Goal: Task Accomplishment & Management: Complete application form

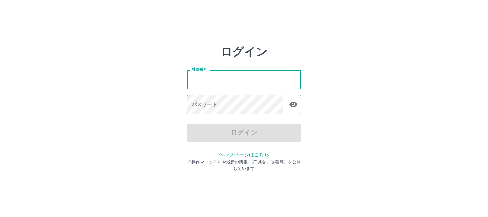
drag, startPoint x: 0, startPoint y: 0, endPoint x: 247, endPoint y: 85, distance: 261.6
click at [247, 85] on input "社員番号" at bounding box center [244, 79] width 114 height 19
type input "*******"
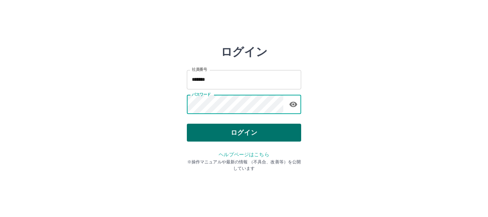
click at [246, 130] on button "ログイン" at bounding box center [244, 133] width 114 height 18
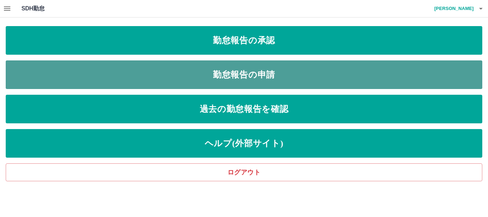
click at [240, 74] on link "勤怠報告の申請" at bounding box center [244, 74] width 477 height 29
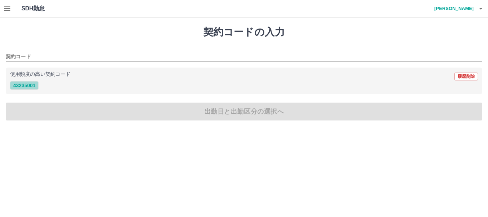
click at [27, 86] on button "43235001" at bounding box center [24, 85] width 29 height 9
type input "********"
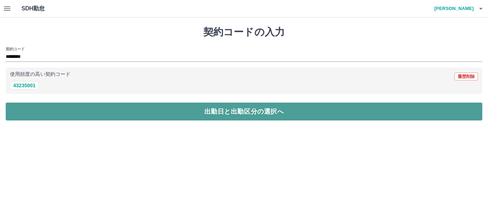
click at [28, 106] on button "出勤日と出勤区分の選択へ" at bounding box center [244, 112] width 477 height 18
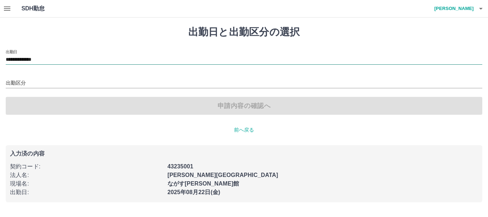
click at [45, 60] on input "**********" at bounding box center [244, 59] width 477 height 9
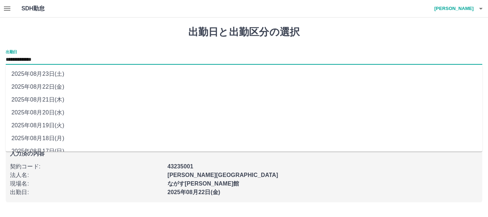
click at [56, 99] on li "2025年08月21日(木)" at bounding box center [244, 99] width 477 height 13
type input "**********"
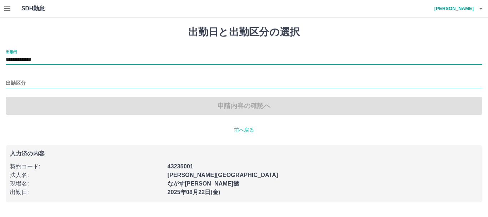
click at [23, 85] on input "出勤区分" at bounding box center [244, 83] width 477 height 9
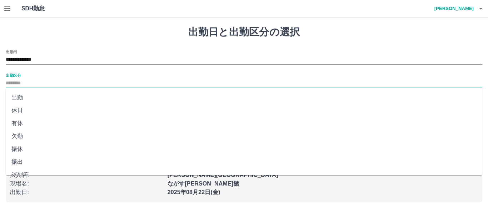
click at [20, 109] on li "休日" at bounding box center [244, 110] width 477 height 13
type input "**"
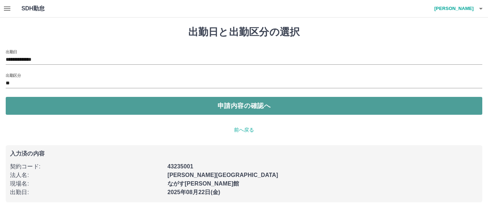
click at [256, 105] on button "申請内容の確認へ" at bounding box center [244, 106] width 477 height 18
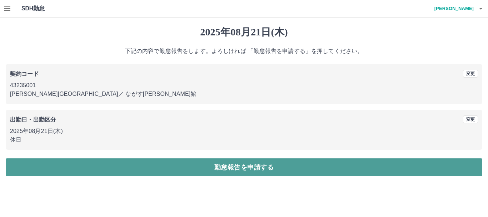
click at [232, 167] on button "勤怠報告を申請する" at bounding box center [244, 167] width 477 height 18
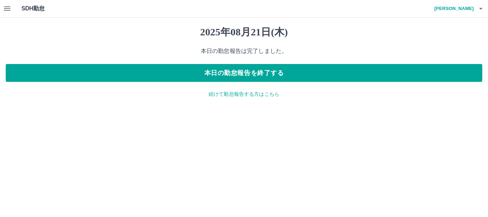
click at [242, 94] on p "続けて勤怠報告する方はこちら" at bounding box center [244, 94] width 477 height 8
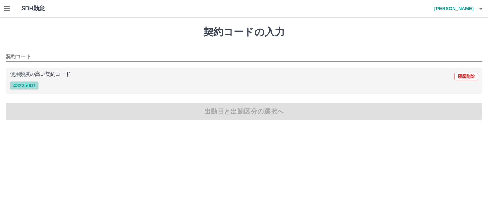
click at [29, 86] on button "43235001" at bounding box center [24, 85] width 29 height 9
type input "********"
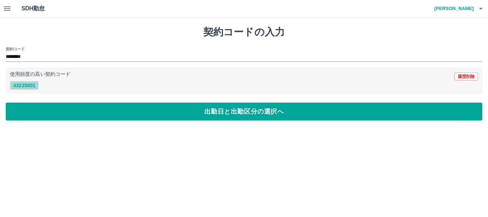
click at [27, 85] on button "43235001" at bounding box center [24, 85] width 29 height 9
click at [30, 76] on p "使用頻度の高い契約コード" at bounding box center [40, 74] width 60 height 5
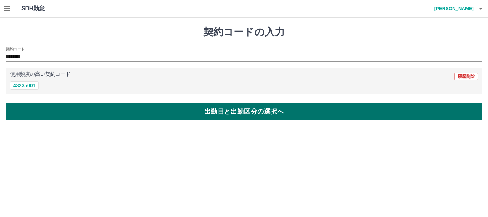
click at [104, 110] on button "出勤日と出勤区分の選択へ" at bounding box center [244, 112] width 477 height 18
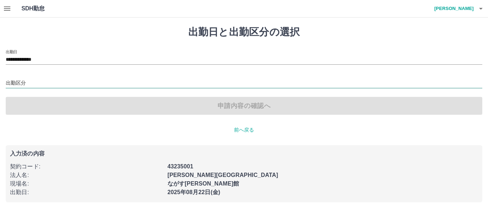
click at [20, 83] on input "出勤区分" at bounding box center [244, 83] width 477 height 9
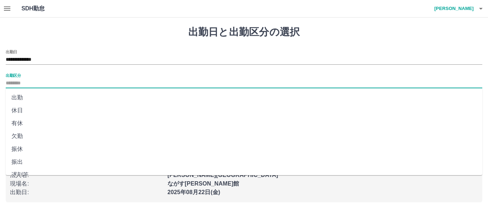
click at [19, 98] on li "出勤" at bounding box center [244, 97] width 477 height 13
type input "**"
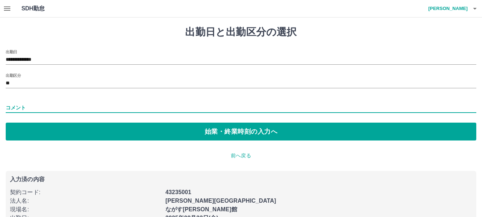
drag, startPoint x: 6, startPoint y: 106, endPoint x: 24, endPoint y: 106, distance: 17.9
click at [24, 106] on input "コメント" at bounding box center [241, 108] width 471 height 10
drag, startPoint x: 12, startPoint y: 106, endPoint x: 19, endPoint y: 106, distance: 7.1
click at [19, 106] on input "*******" at bounding box center [241, 108] width 471 height 10
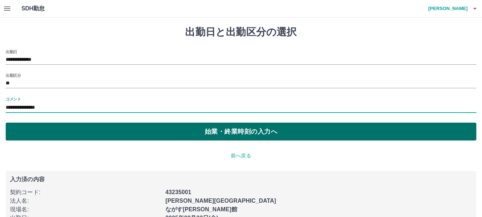
type input "**********"
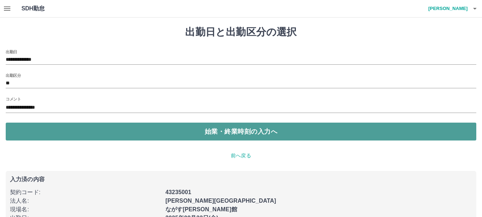
click at [232, 135] on button "始業・終業時刻の入力へ" at bounding box center [241, 132] width 471 height 18
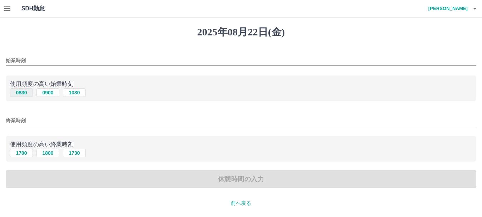
click at [23, 93] on button "0830" at bounding box center [21, 92] width 23 height 9
type input "****"
click at [50, 153] on button "1800" at bounding box center [47, 153] width 23 height 9
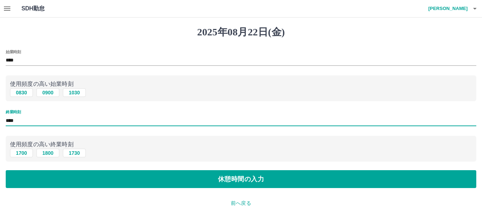
drag, startPoint x: 11, startPoint y: 121, endPoint x: 19, endPoint y: 122, distance: 7.9
click at [19, 122] on input "****" at bounding box center [241, 120] width 471 height 10
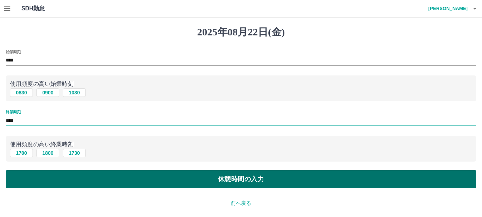
type input "****"
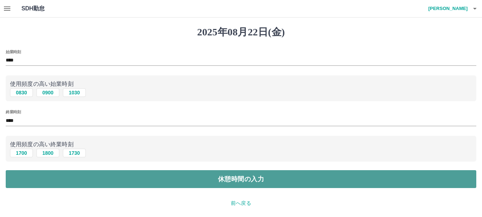
click at [224, 177] on button "休憩時間の入力" at bounding box center [241, 179] width 471 height 18
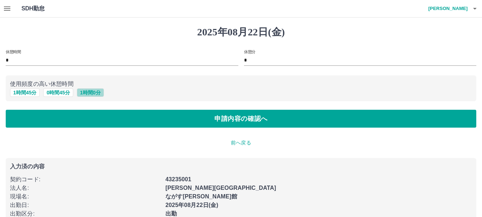
click at [95, 92] on button "1 時間 0 分" at bounding box center [90, 92] width 27 height 9
type input "*"
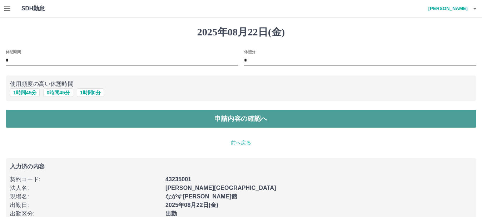
click at [95, 116] on button "申請内容の確認へ" at bounding box center [241, 119] width 471 height 18
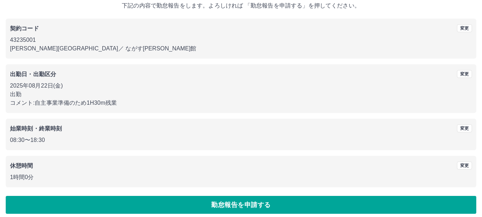
scroll to position [51, 0]
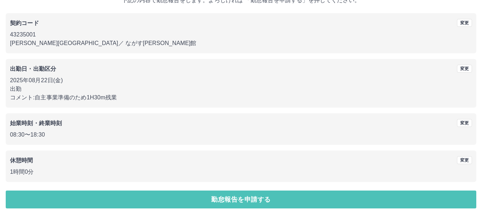
click at [243, 198] on button "勤怠報告を申請する" at bounding box center [241, 199] width 471 height 18
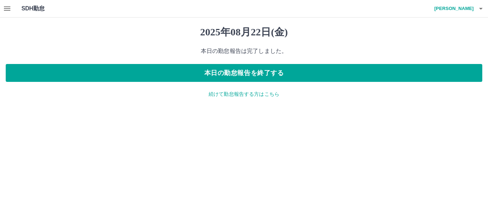
click at [9, 8] on icon "button" at bounding box center [7, 8] width 9 height 9
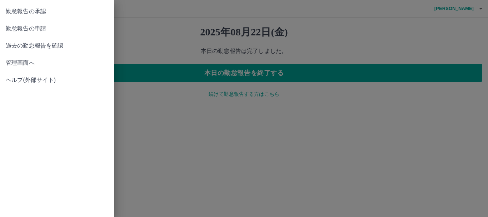
click at [17, 12] on span "勤怠報告の承認" at bounding box center [57, 11] width 103 height 9
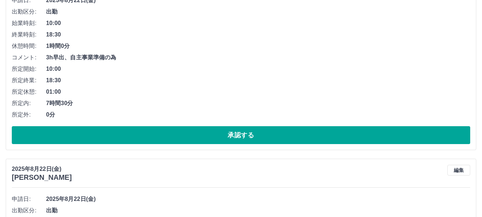
scroll to position [143, 0]
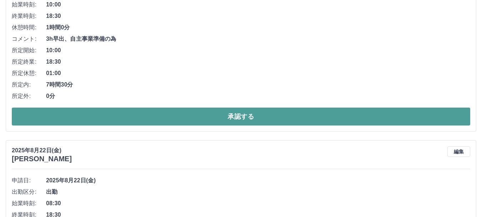
click at [243, 115] on button "承認する" at bounding box center [241, 117] width 458 height 18
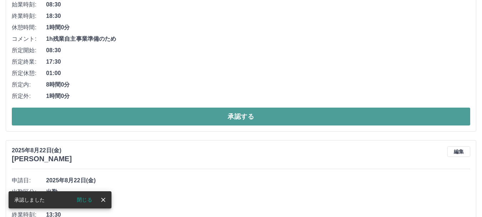
click at [250, 116] on button "承認する" at bounding box center [241, 117] width 458 height 18
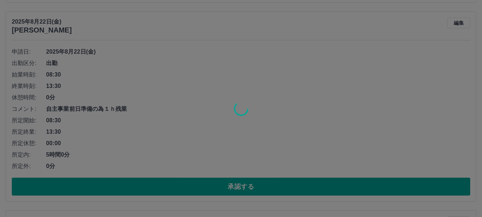
scroll to position [286, 0]
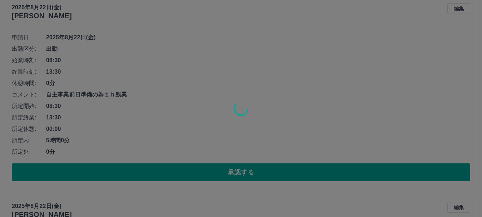
click at [254, 171] on div at bounding box center [241, 108] width 482 height 217
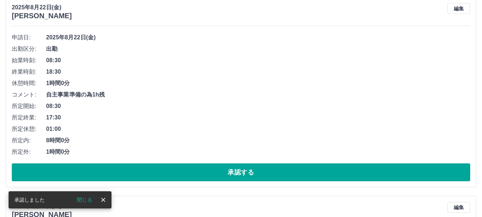
scroll to position [87, 0]
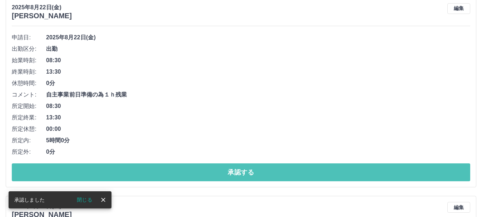
click at [223, 173] on button "承認する" at bounding box center [241, 172] width 458 height 18
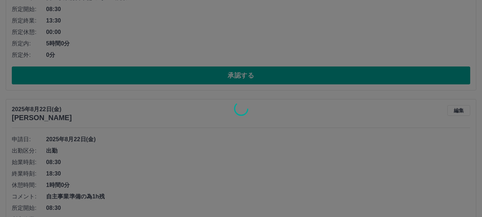
scroll to position [194, 0]
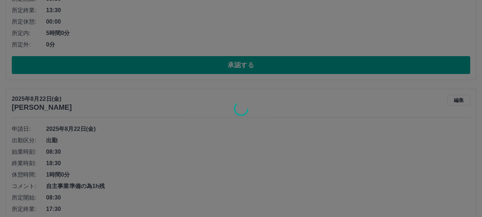
click at [250, 65] on div at bounding box center [241, 108] width 482 height 217
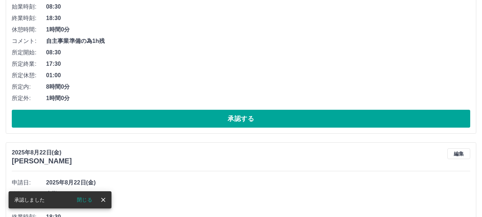
scroll to position [143, 0]
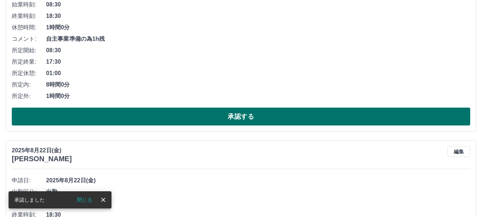
click at [245, 117] on button "承認する" at bounding box center [241, 117] width 458 height 18
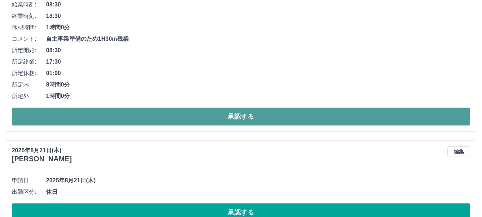
click at [225, 116] on button "承認する" at bounding box center [241, 117] width 458 height 18
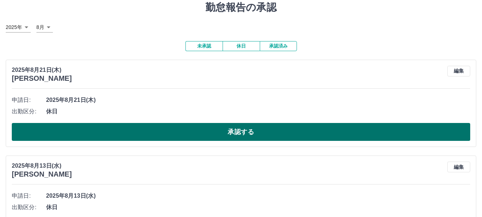
scroll to position [60, 0]
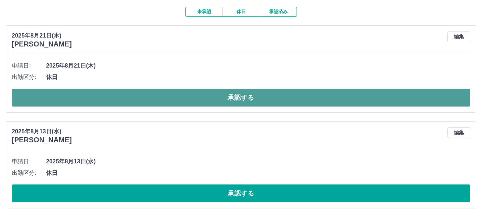
click at [241, 96] on button "承認する" at bounding box center [241, 98] width 458 height 18
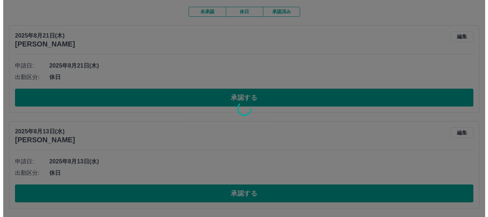
scroll to position [0, 0]
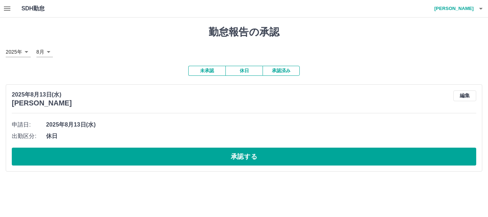
click at [240, 145] on div "申請日: [DATE] 出勤区分: 休日 承認する" at bounding box center [244, 142] width 464 height 46
drag, startPoint x: 244, startPoint y: 157, endPoint x: 286, endPoint y: 144, distance: 43.3
click at [245, 156] on button "承認する" at bounding box center [244, 157] width 464 height 18
